Goal: Communication & Community: Share content

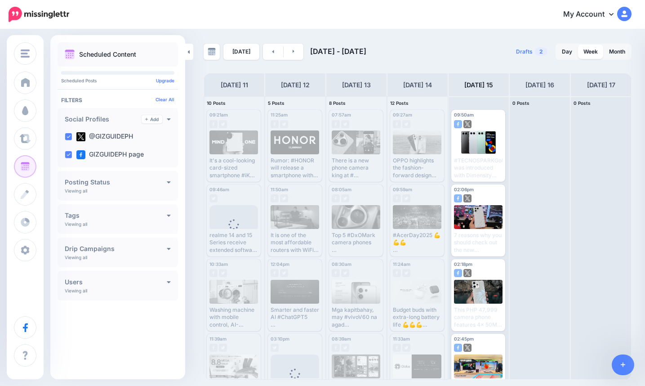
scroll to position [181, 0]
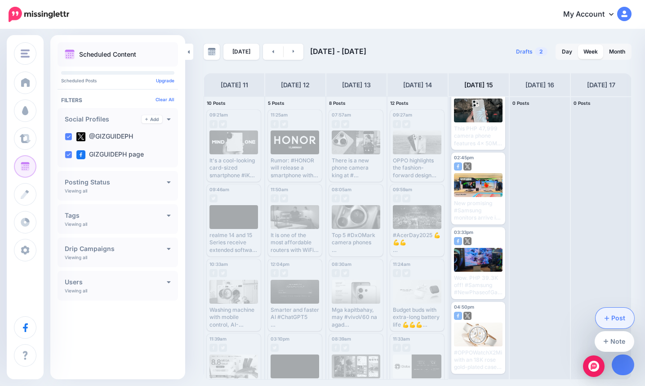
click at [613, 313] on link "Post" at bounding box center [615, 318] width 39 height 21
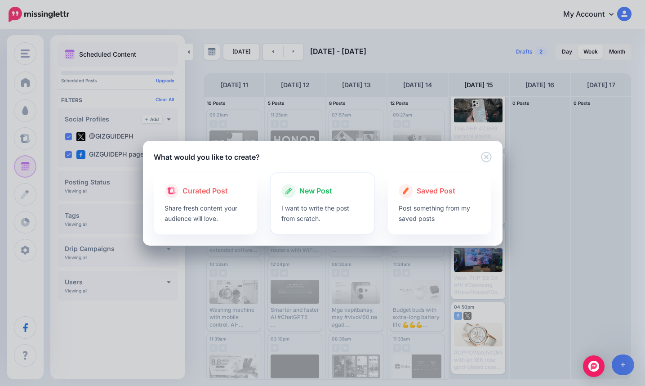
click at [310, 220] on p "I want to write the post from scratch." at bounding box center [322, 213] width 82 height 21
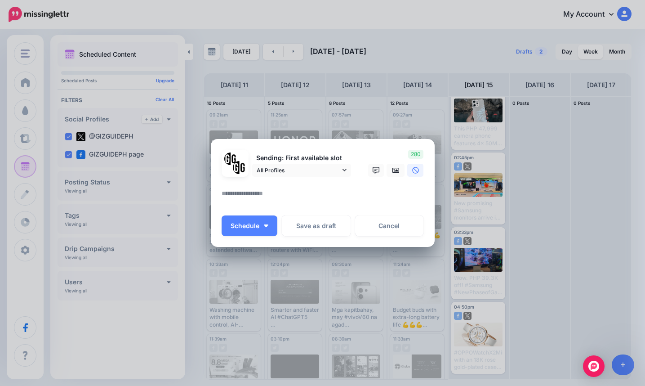
click at [298, 195] on textarea at bounding box center [325, 197] width 207 height 18
type textarea "*"
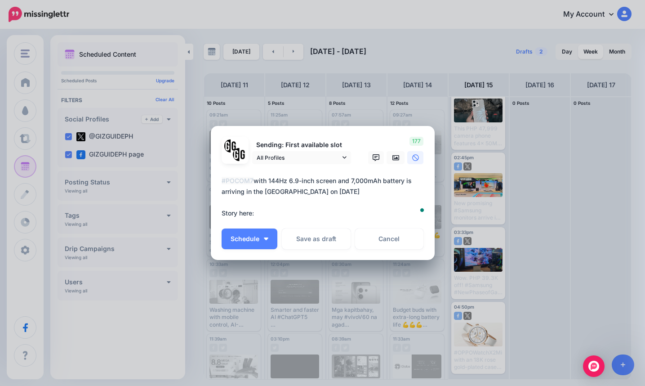
paste textarea "**********"
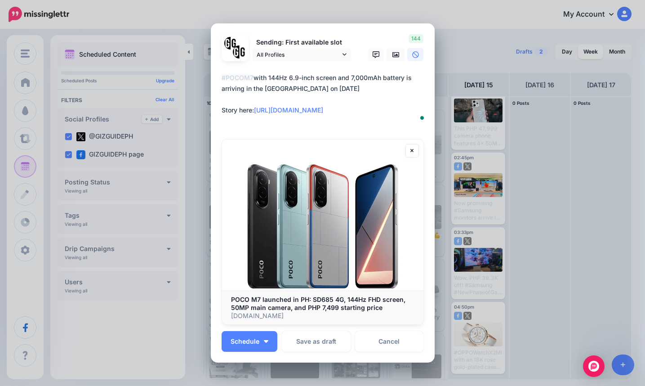
type textarea "**********"
click at [260, 269] on img at bounding box center [322, 214] width 201 height 151
click at [248, 339] on span "Schedule" at bounding box center [245, 341] width 29 height 6
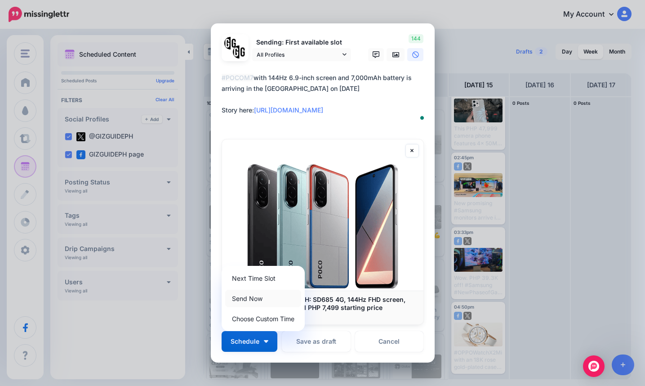
click at [250, 293] on link "Send Now" at bounding box center [263, 299] width 76 height 18
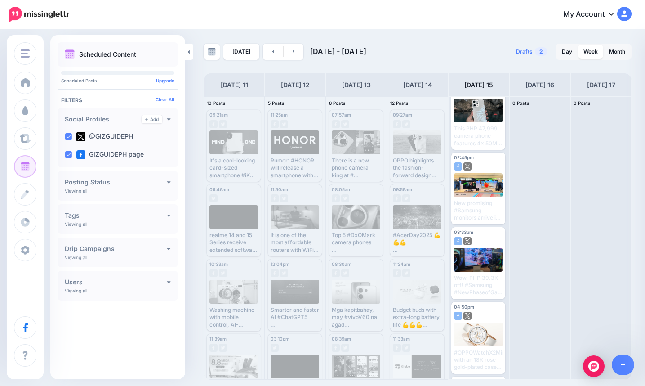
scroll to position [0, 0]
